Goal: Communication & Community: Ask a question

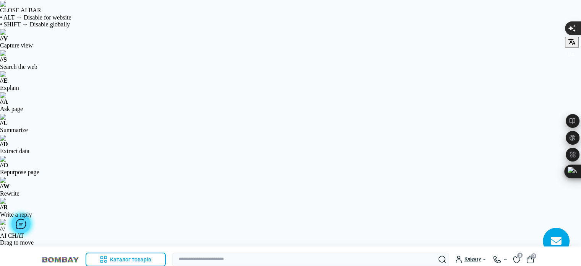
click at [24, 226] on div at bounding box center [20, 223] width 19 height 19
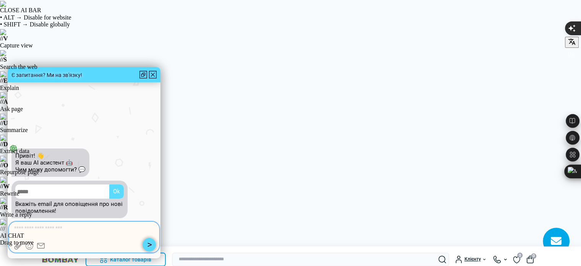
click at [37, 229] on textarea at bounding box center [84, 228] width 140 height 8
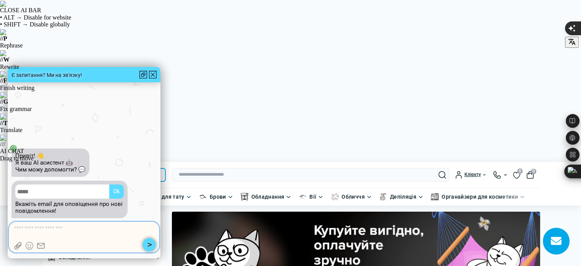
click at [154, 75] on div at bounding box center [153, 75] width 8 height 8
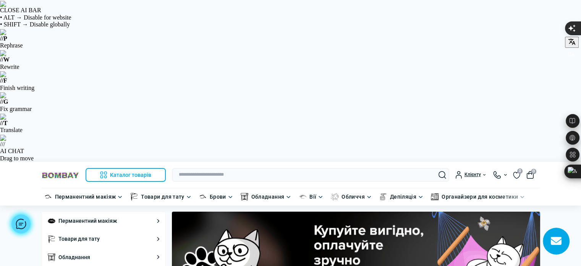
click at [23, 227] on div at bounding box center [20, 223] width 19 height 19
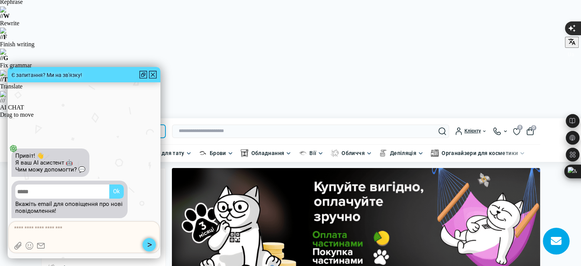
scroll to position [115, 0]
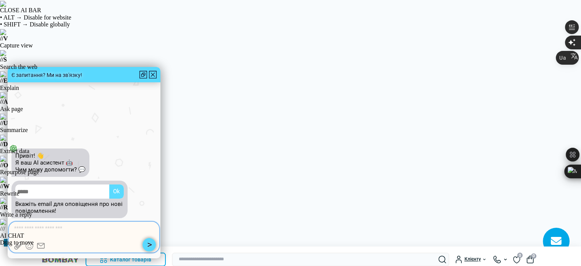
click at [37, 227] on textarea at bounding box center [84, 228] width 140 height 8
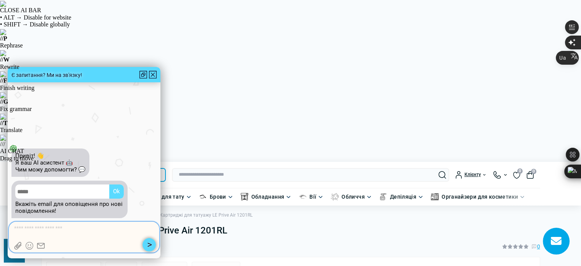
paste textarea "**********"
type textarea "**********"
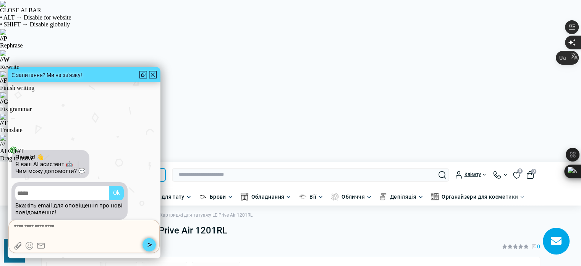
click at [154, 247] on button "button" at bounding box center [149, 244] width 13 height 13
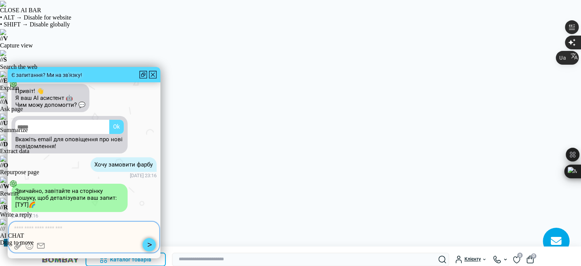
click at [32, 228] on textarea at bounding box center [84, 228] width 140 height 8
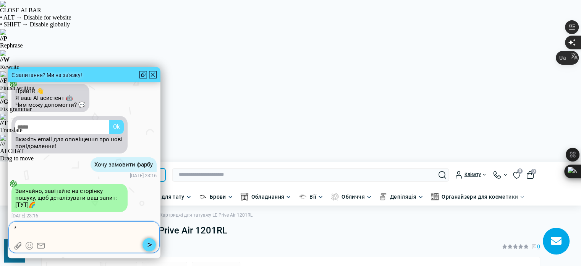
type textarea "**"
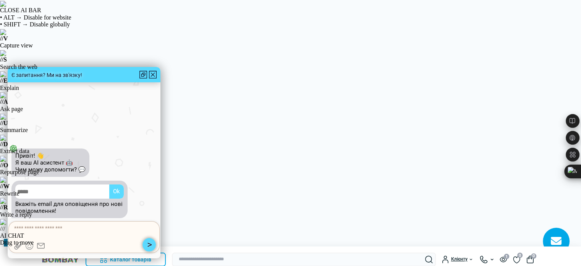
click at [29, 244] on icon at bounding box center [30, 246] width 8 height 8
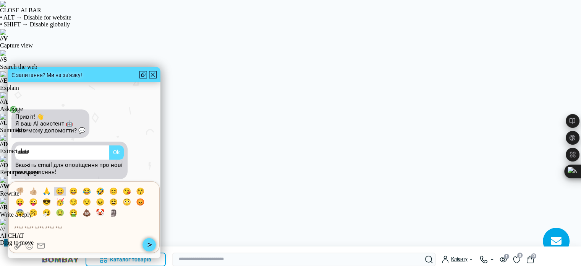
click at [55, 188] on li "😀" at bounding box center [60, 191] width 12 height 8
type textarea "**"
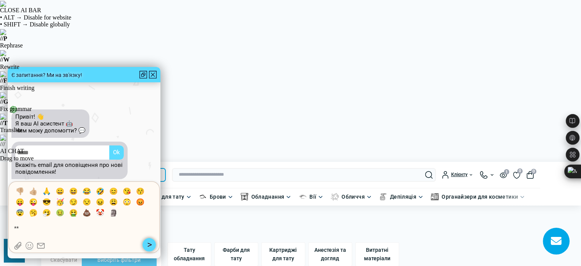
click at [153, 243] on button "button" at bounding box center [149, 244] width 13 height 13
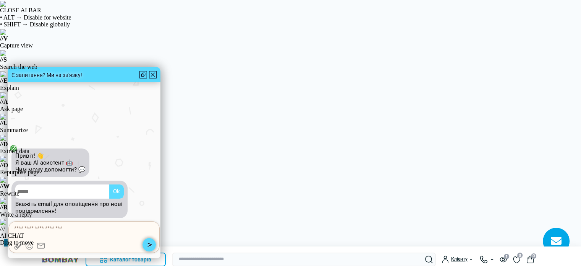
click at [25, 245] on div at bounding box center [84, 246] width 140 height 8
click at [31, 246] on icon at bounding box center [30, 246] width 8 height 8
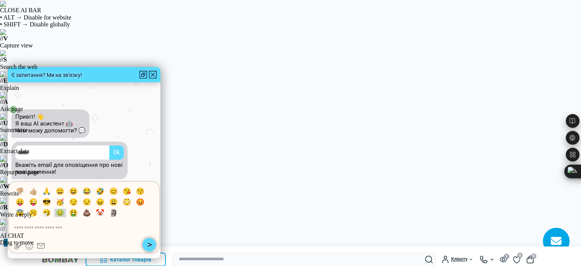
click at [57, 214] on li "🤢" at bounding box center [60, 212] width 12 height 8
type textarea "**"
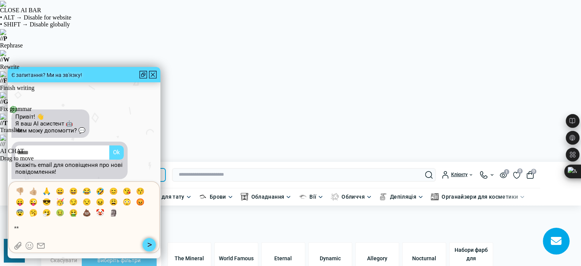
click at [145, 244] on button "button" at bounding box center [149, 244] width 13 height 13
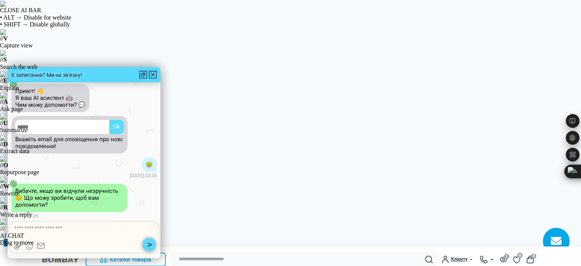
click at [115, 78] on div "Є запитання? Ми на зв'язку!" at bounding box center [84, 74] width 153 height 15
click at [122, 234] on div at bounding box center [84, 230] width 140 height 13
click at [122, 230] on textarea at bounding box center [84, 228] width 140 height 8
click at [142, 212] on span "19.08.2025 23:26" at bounding box center [83, 216] width 145 height 8
click at [55, 228] on textarea at bounding box center [84, 228] width 140 height 8
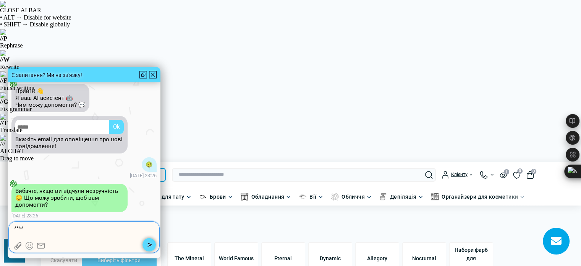
type textarea "****"
click at [147, 243] on button "button" at bounding box center [149, 244] width 13 height 13
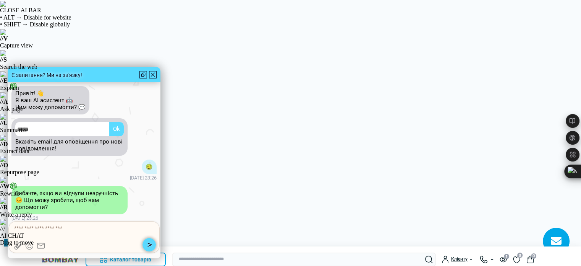
scroll to position [-75, 0]
click at [151, 75] on div at bounding box center [153, 75] width 8 height 8
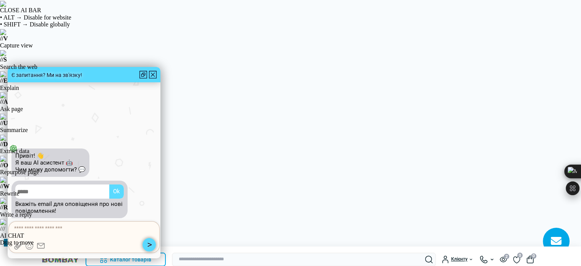
click at [31, 245] on icon at bounding box center [30, 244] width 1 height 1
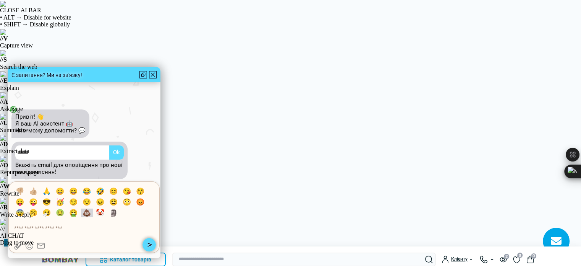
click at [86, 213] on li "💩" at bounding box center [87, 212] width 12 height 8
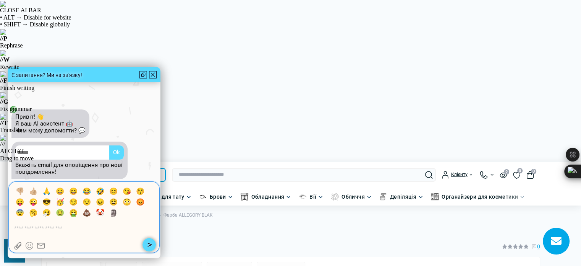
type textarea "**"
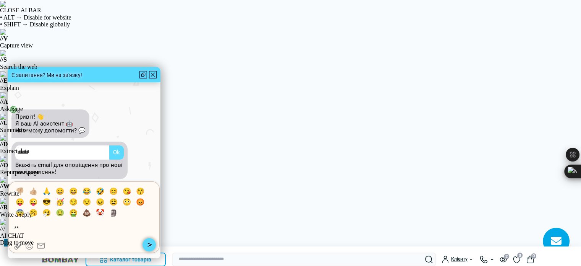
click at [151, 244] on button "button" at bounding box center [149, 244] width 13 height 13
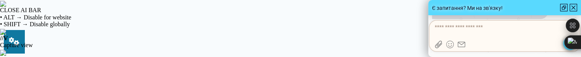
click at [453, 21] on div "👎🏼 👍🏼 🙏 😀 😆 😂 🤣 😊 😘 😚 😛 😜 😎 🥳 😏 😒 😖 😩 😳 😡 😨 🥱 🤧 🤢 🤮 💩 🤡 🗿" at bounding box center [505, 36] width 152 height 32
click at [454, 29] on textarea at bounding box center [505, 28] width 140 height 8
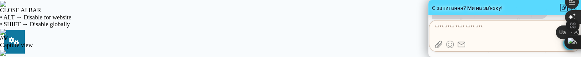
click at [448, 49] on icon at bounding box center [450, 45] width 8 height 8
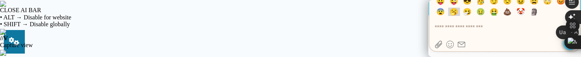
click at [454, 11] on li "🥱" at bounding box center [454, 12] width 12 height 8
type textarea "**"
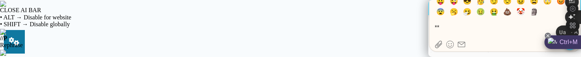
click at [545, 35] on icon at bounding box center [548, 36] width 6 height 6
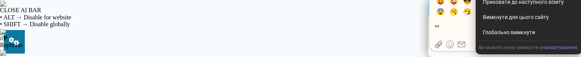
click at [513, 21] on div "Вимкнути для цього сайту" at bounding box center [528, 17] width 99 height 14
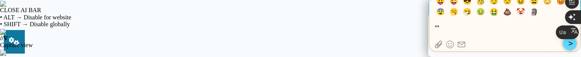
click at [568, 43] on button "button" at bounding box center [569, 43] width 13 height 13
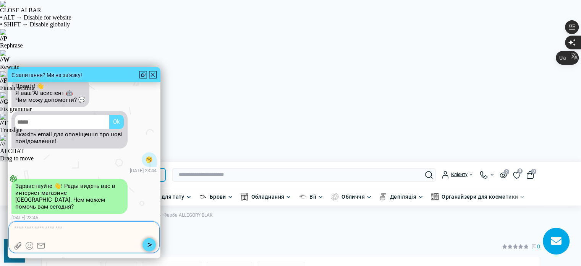
scroll to position [-2, 0]
click at [194, 57] on h1 "Фарба ALLEGORY BLAK" at bounding box center [290, 230] width 499 height 11
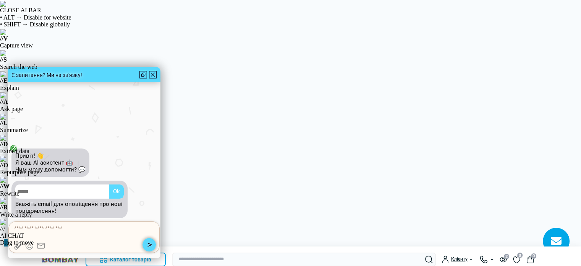
click at [30, 244] on icon at bounding box center [30, 244] width 1 height 1
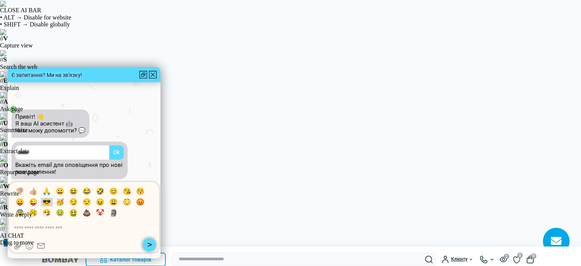
click at [47, 205] on li "😎" at bounding box center [47, 202] width 12 height 8
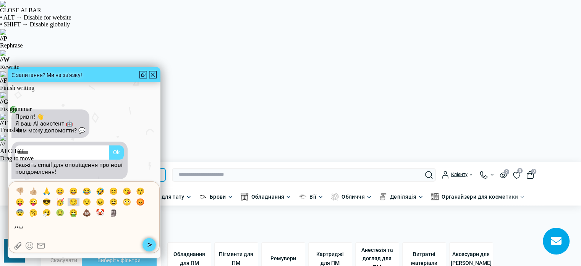
drag, startPoint x: 51, startPoint y: 203, endPoint x: 74, endPoint y: 200, distance: 22.8
click at [55, 203] on ul "👎🏼 👍🏼 🙏 😀 😆 😂 🤣 😊 😘 😚 😛 😜 😎 🥳 😏 😒 😖 😩 😳 😡 😨 🥱 🤧 🤢 🤮 💩 🤡 🗿" at bounding box center [84, 203] width 140 height 32
click at [72, 203] on li "😏" at bounding box center [74, 202] width 12 height 8
drag, startPoint x: 74, startPoint y: 200, endPoint x: 99, endPoint y: 193, distance: 25.8
click at [78, 199] on li "😏" at bounding box center [74, 202] width 12 height 8
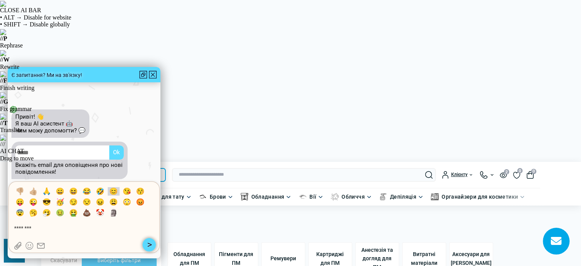
drag, startPoint x: 99, startPoint y: 193, endPoint x: 109, endPoint y: 192, distance: 10.0
click at [100, 193] on li "🤣" at bounding box center [100, 191] width 12 height 8
click at [108, 192] on ul "👎🏼 👍🏼 🙏 😀 😆 😂 🤣 😊 😘 😚 😛 😜 😎 🥳 😏 😒 😖 😩 😳 😡 😨 🥱 🤧 🤢 🤮 💩 🤡 🗿" at bounding box center [84, 203] width 140 height 32
click at [114, 193] on li "😊" at bounding box center [114, 191] width 12 height 8
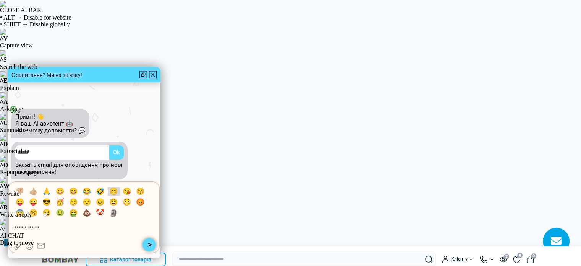
click at [118, 193] on li "😊" at bounding box center [114, 191] width 12 height 8
type textarea "**********"
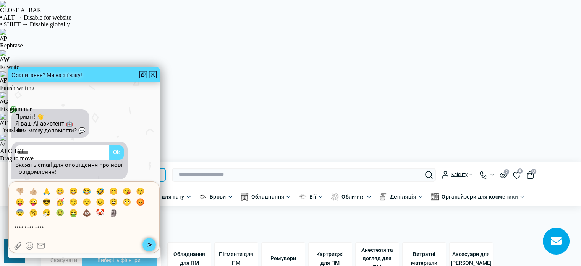
click at [150, 245] on button "button" at bounding box center [149, 244] width 13 height 13
